Goal: Find specific page/section: Find specific page/section

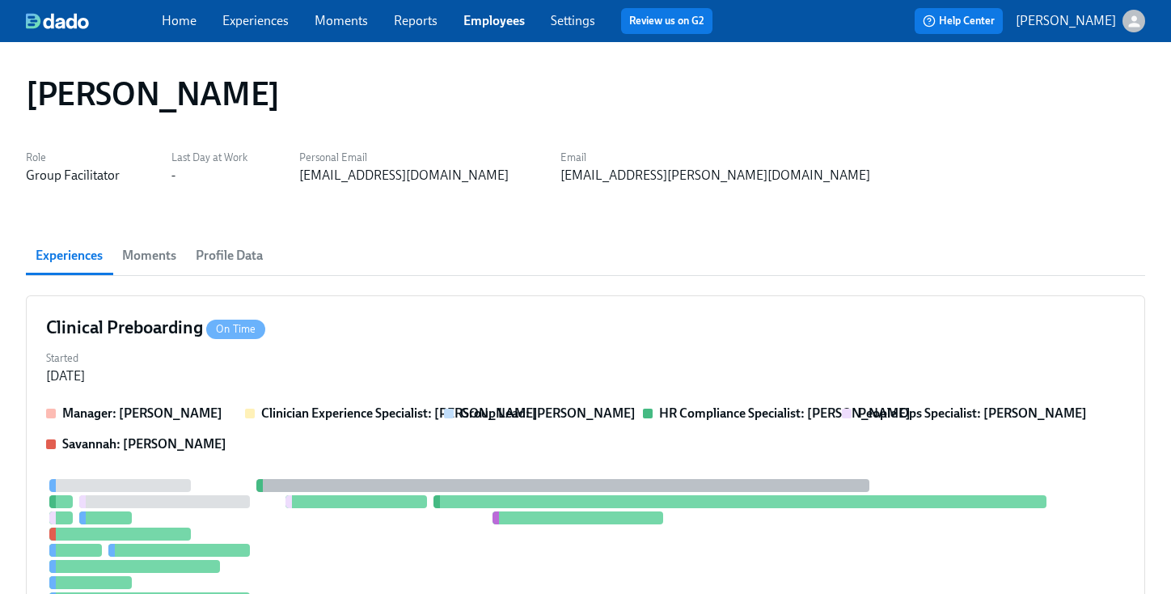
scroll to position [633, 0]
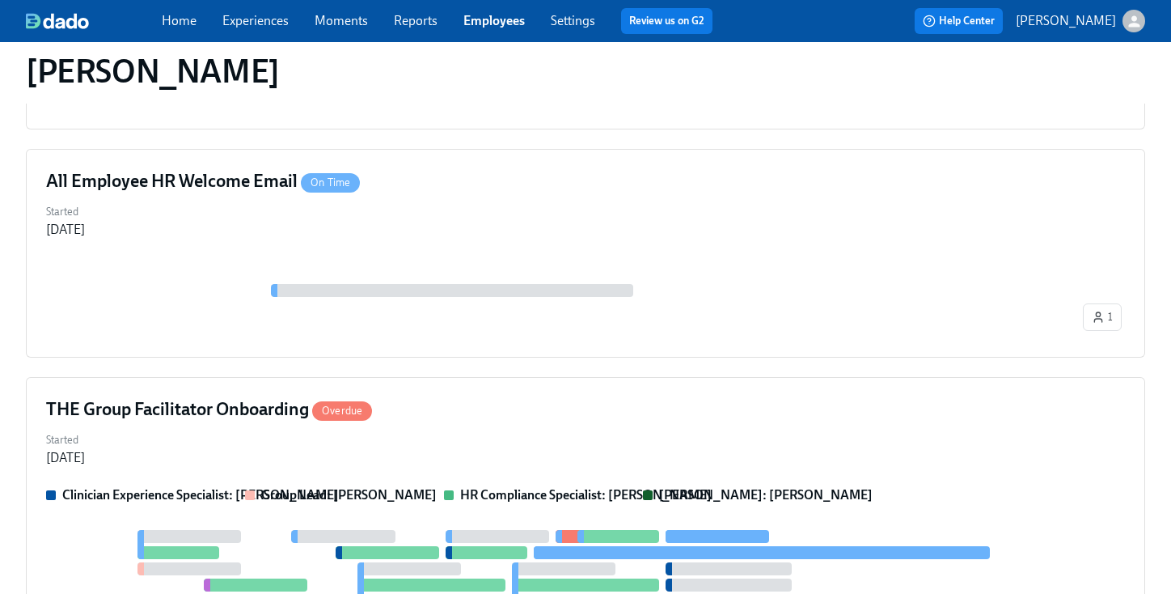
click at [493, 24] on link "Employees" at bounding box center [493, 20] width 61 height 15
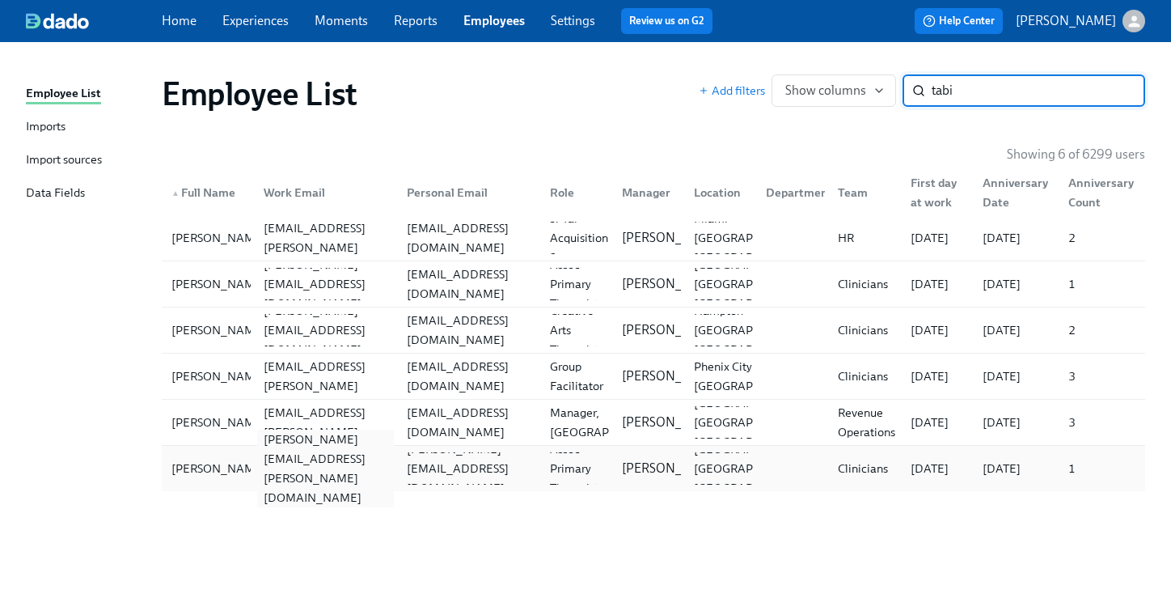
type input "tabi"
click at [324, 475] on div "[PERSON_NAME][EMAIL_ADDRESS][PERSON_NAME][DOMAIN_NAME]" at bounding box center [325, 468] width 137 height 78
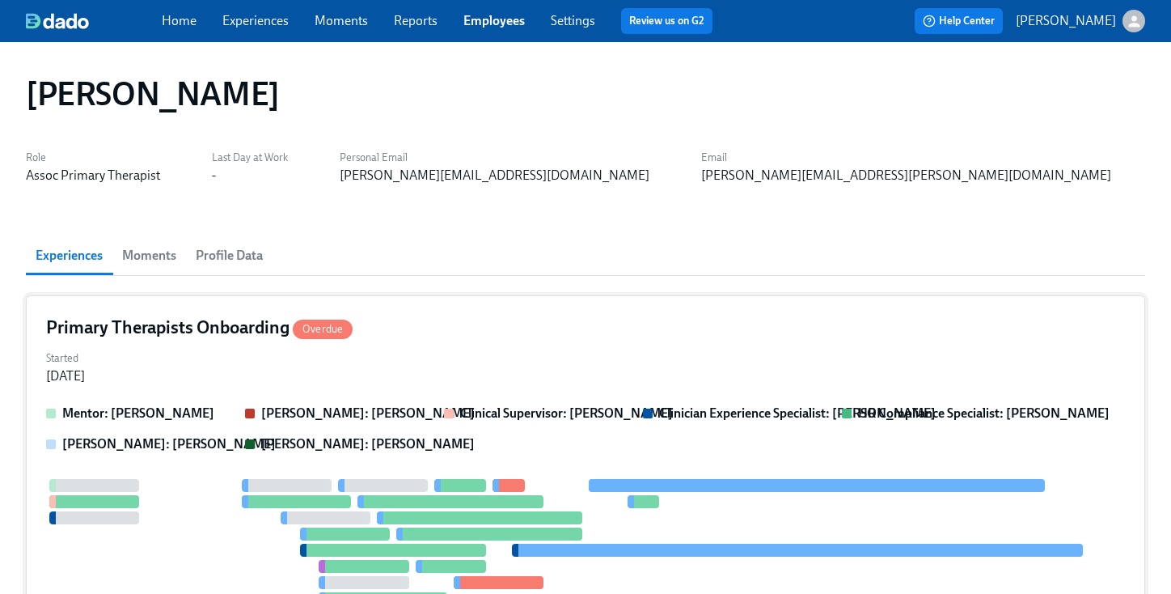
click at [421, 385] on div "Primary Therapists Onboarding Overdue Started [DATE] Mentor: [PERSON_NAME]: [PE…" at bounding box center [585, 569] width 1119 height 548
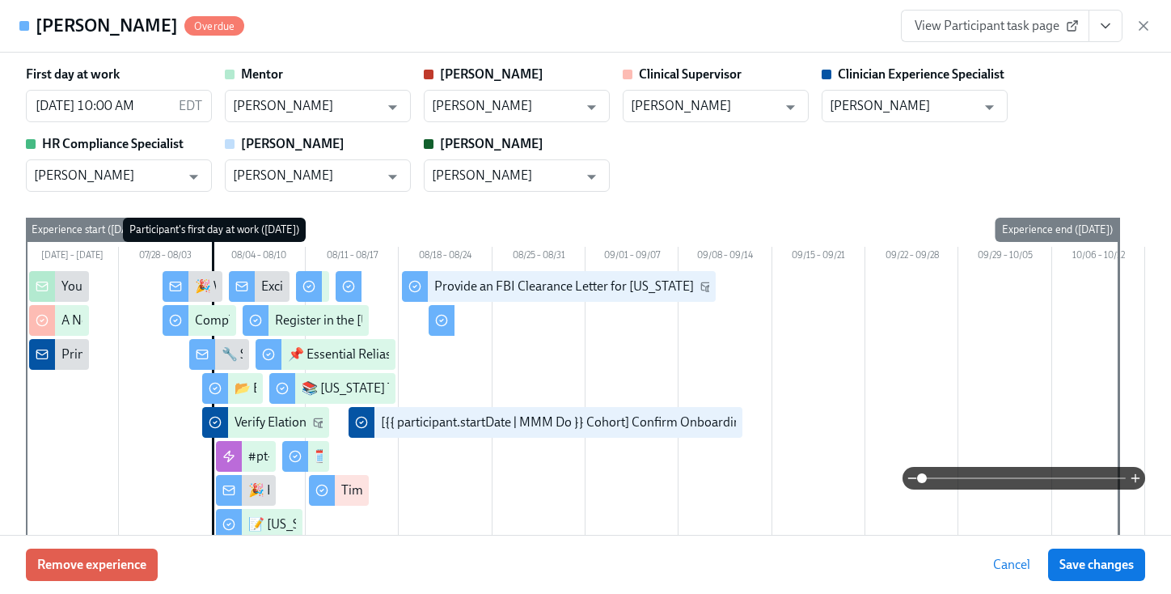
click at [1107, 29] on icon "View task page" at bounding box center [1105, 26] width 16 height 16
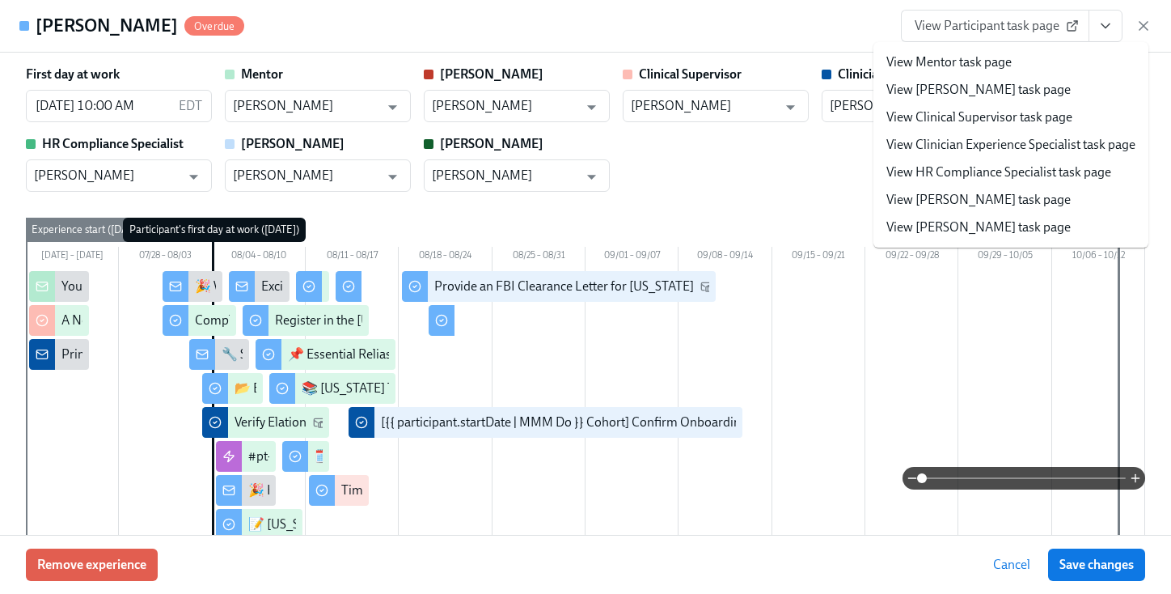
click at [945, 164] on link "View HR Compliance Specialist task page" at bounding box center [998, 172] width 225 height 18
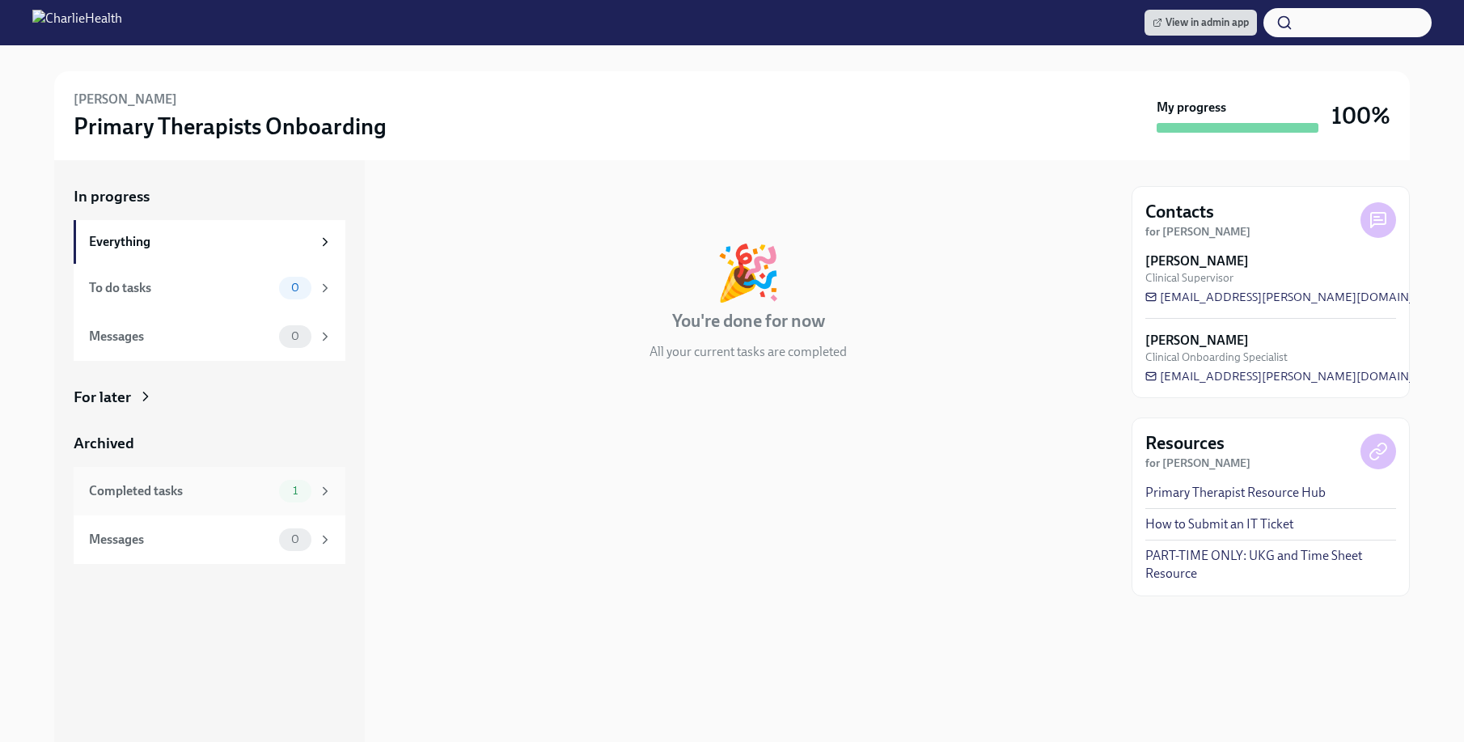
click at [283, 487] on span "1" at bounding box center [295, 490] width 24 height 12
